Goal: Find specific page/section: Find specific page/section

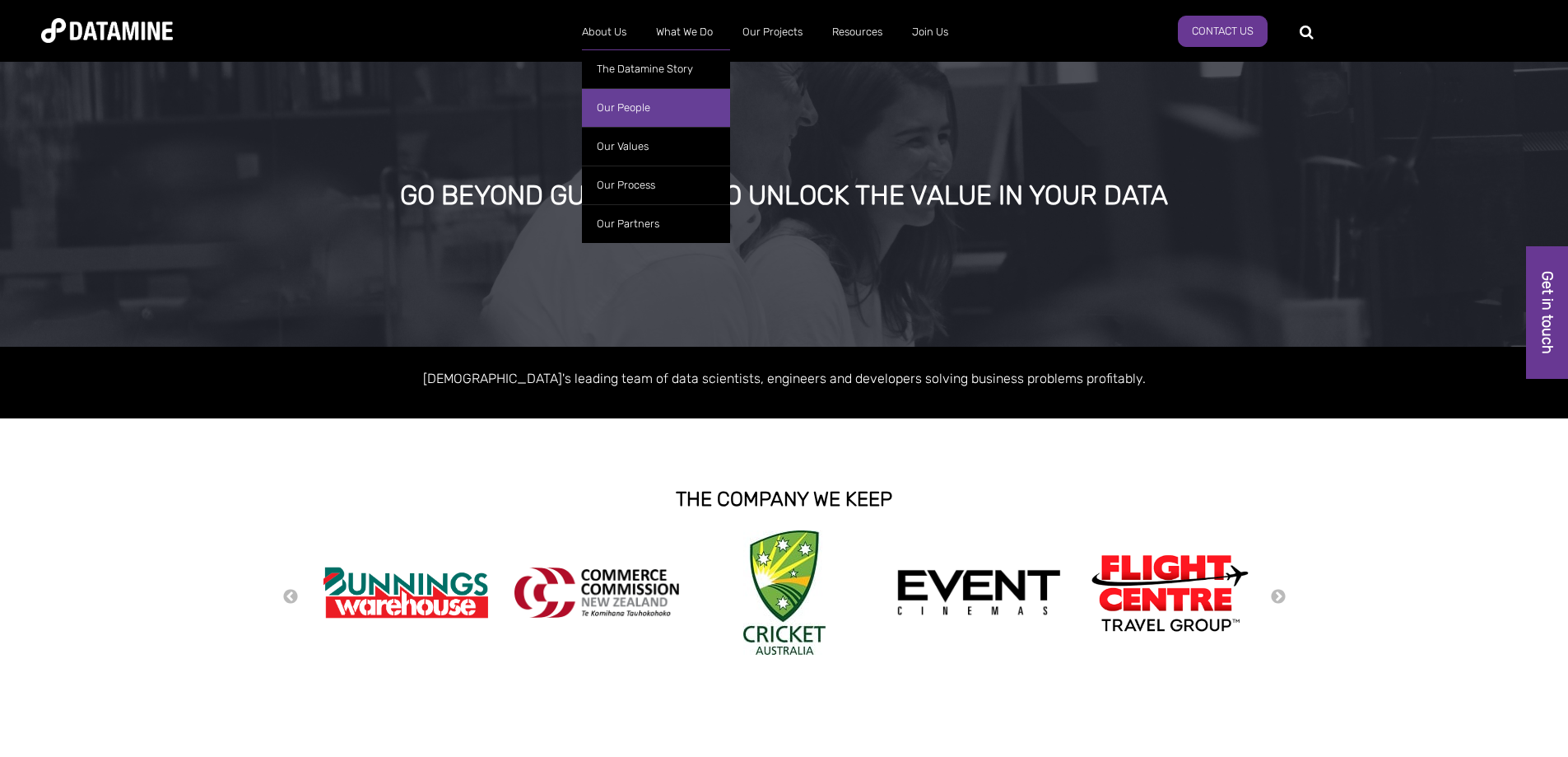
click at [609, 109] on link "Our People" at bounding box center [655, 107] width 148 height 39
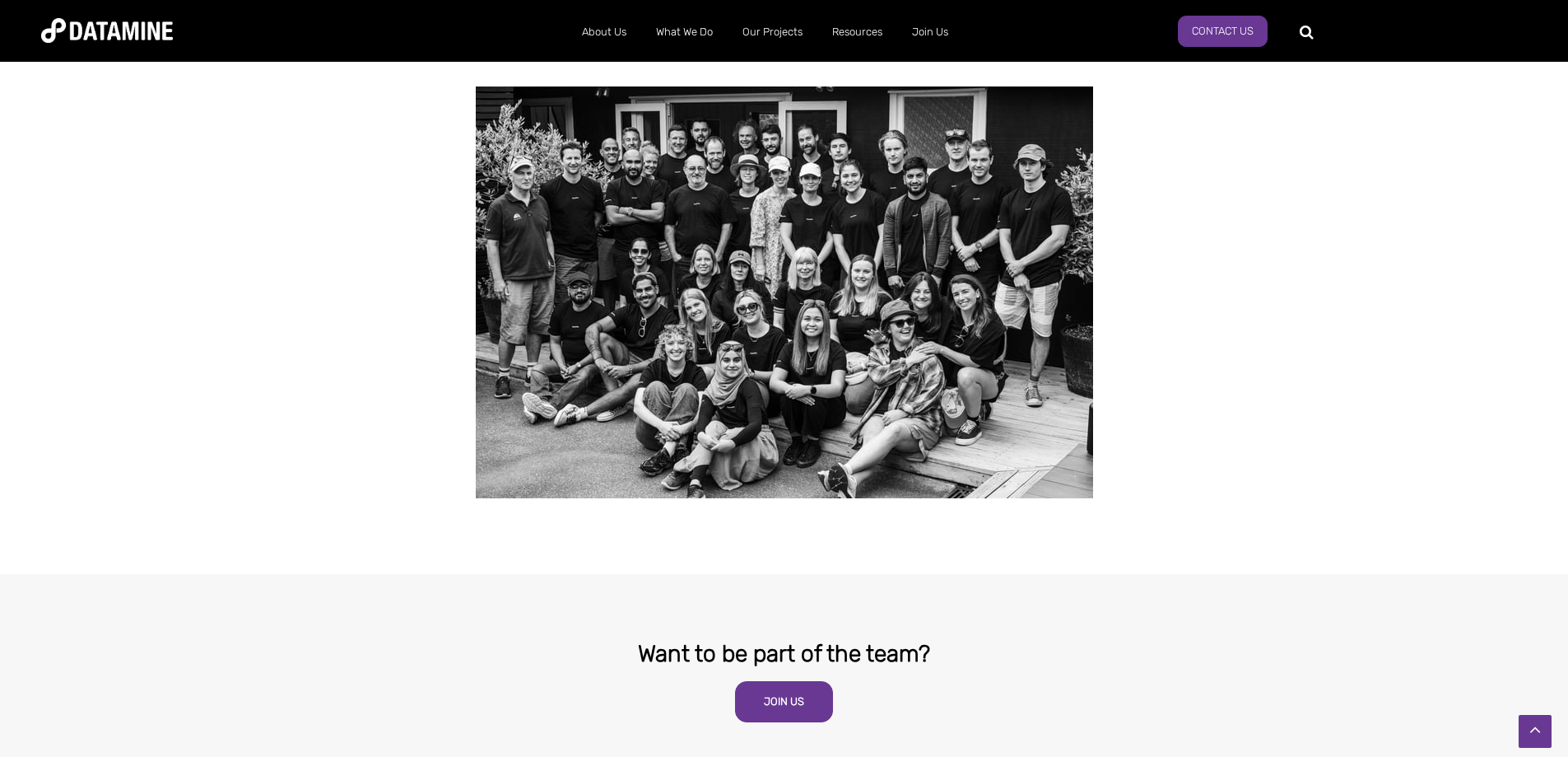
scroll to position [3168, 0]
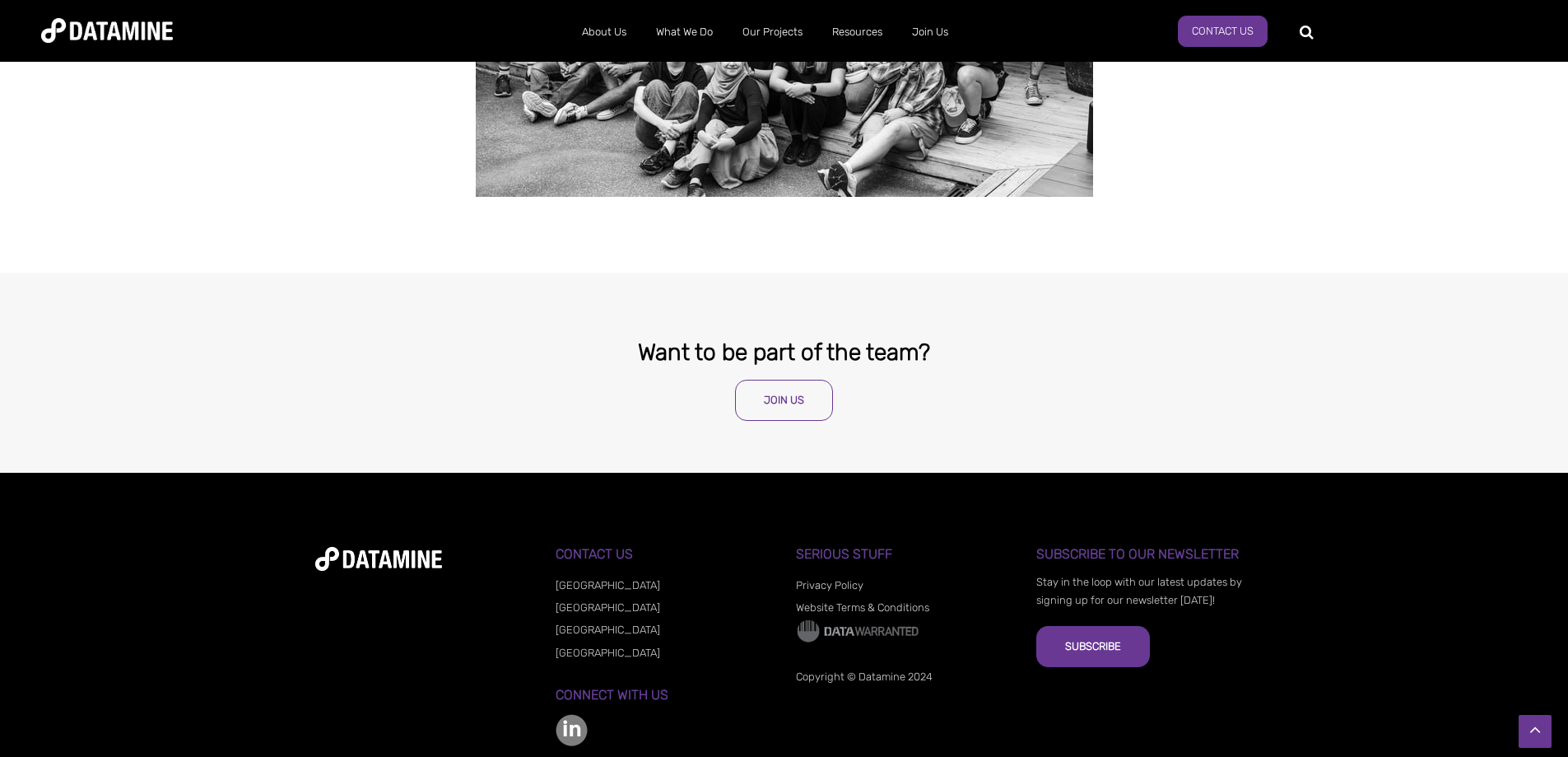
click at [770, 380] on link "Join Us" at bounding box center [784, 400] width 98 height 41
